Goal: Navigation & Orientation: Find specific page/section

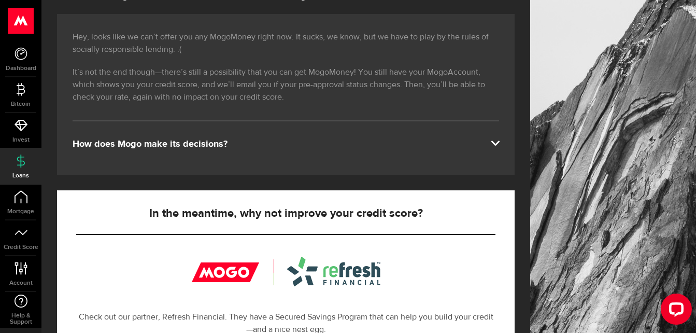
scroll to position [131, 0]
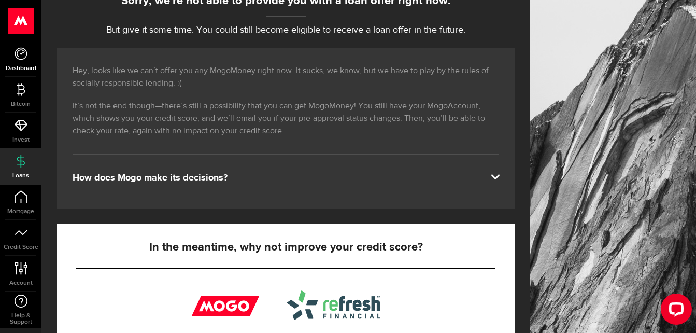
click at [28, 75] on link "Dashboard" at bounding box center [20, 58] width 41 height 35
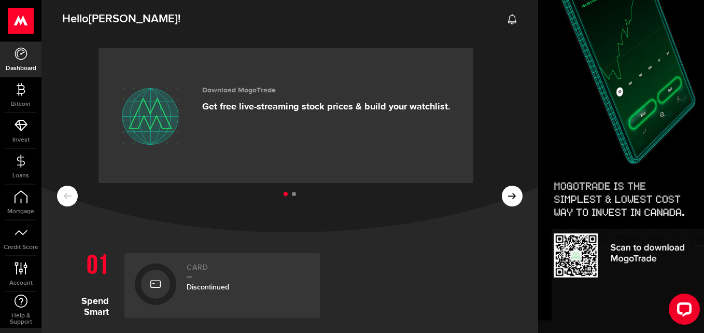
click at [493, 198] on ul at bounding box center [289, 194] width 465 height 13
click at [509, 189] on ul at bounding box center [289, 194] width 465 height 13
click at [508, 193] on ul at bounding box center [289, 194] width 465 height 13
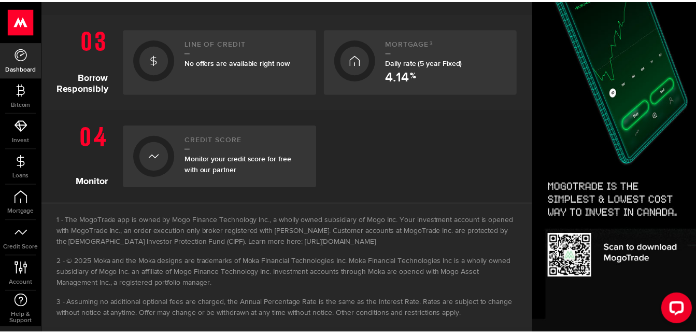
scroll to position [492, 0]
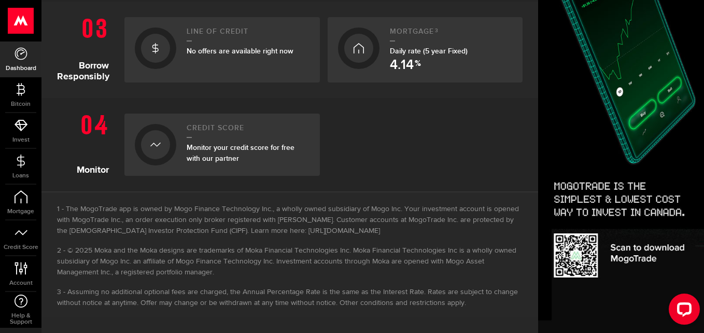
click at [19, 19] on use at bounding box center [20, 21] width 25 height 26
click at [12, 289] on link "Account Compte" at bounding box center [20, 273] width 41 height 35
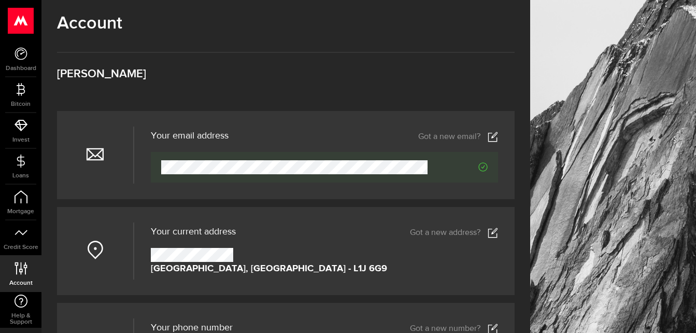
click at [24, 18] on use at bounding box center [20, 21] width 25 height 26
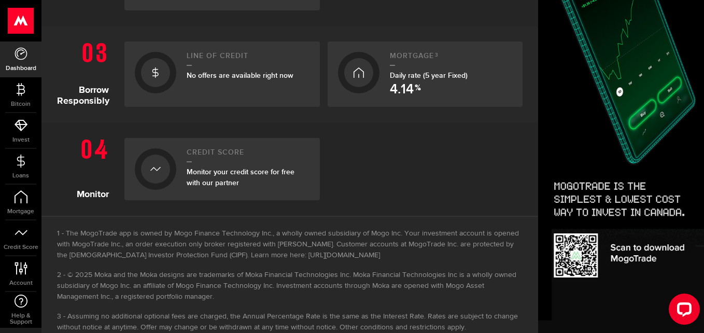
scroll to position [492, 0]
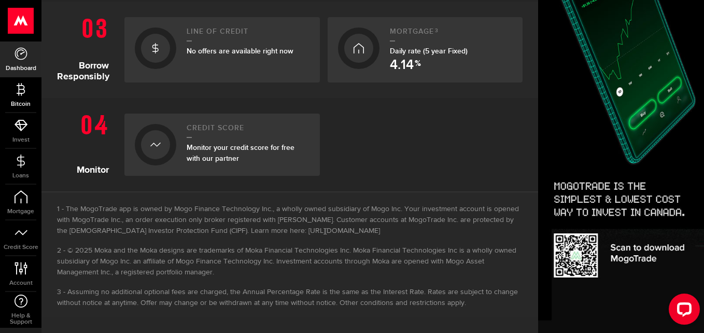
click at [24, 93] on icon at bounding box center [21, 89] width 13 height 13
